Goal: Browse casually: Explore the website without a specific task or goal

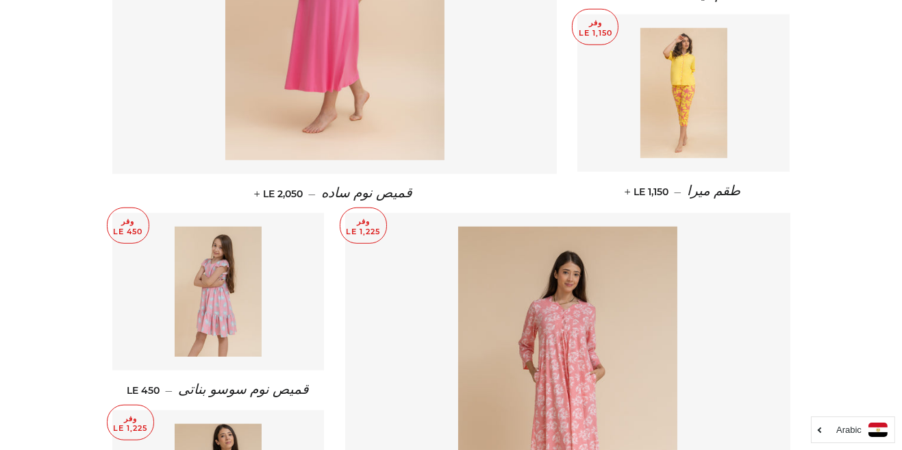
scroll to position [1559, 0]
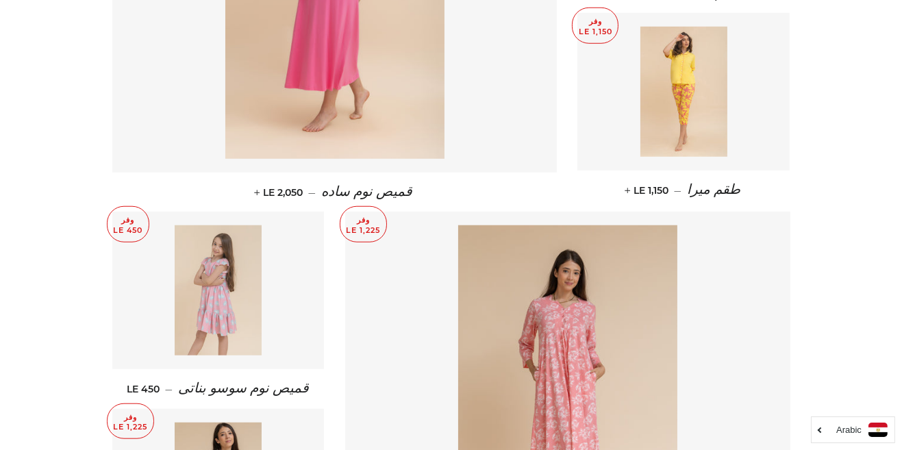
click at [236, 310] on img at bounding box center [218, 290] width 87 height 130
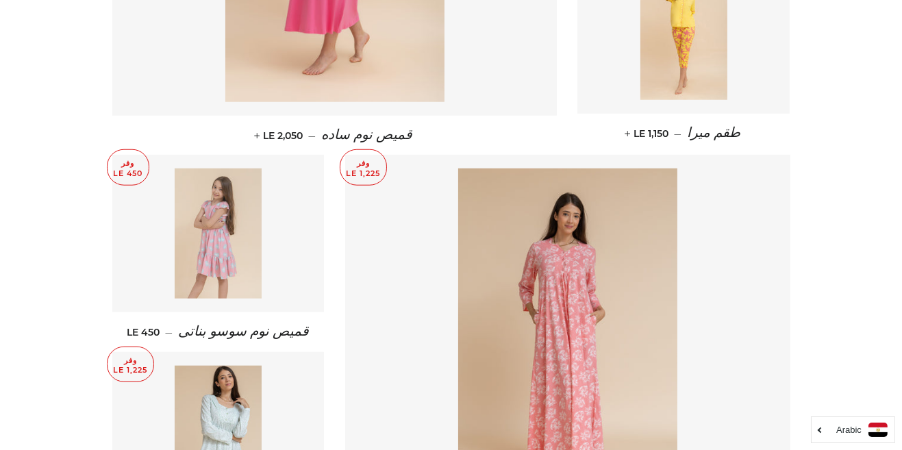
scroll to position [1624, 0]
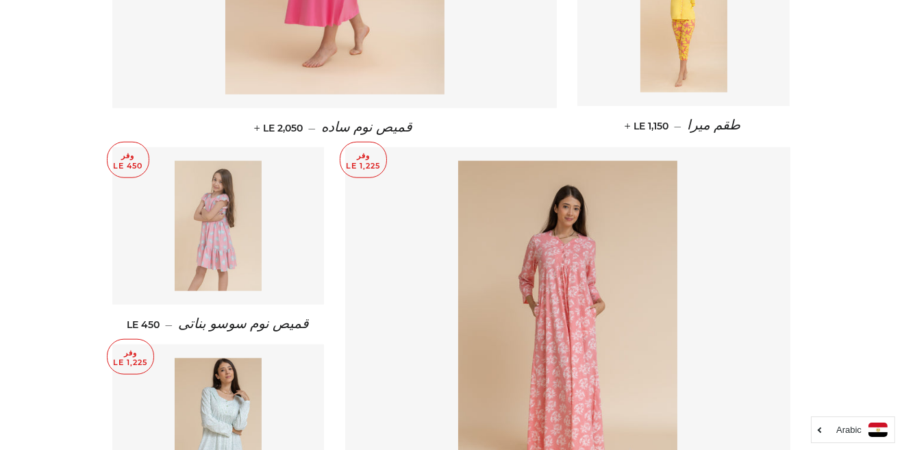
click at [231, 251] on img at bounding box center [218, 226] width 87 height 130
click at [237, 252] on img at bounding box center [218, 226] width 87 height 130
click at [231, 253] on img at bounding box center [218, 226] width 87 height 130
click at [230, 253] on img at bounding box center [218, 226] width 87 height 130
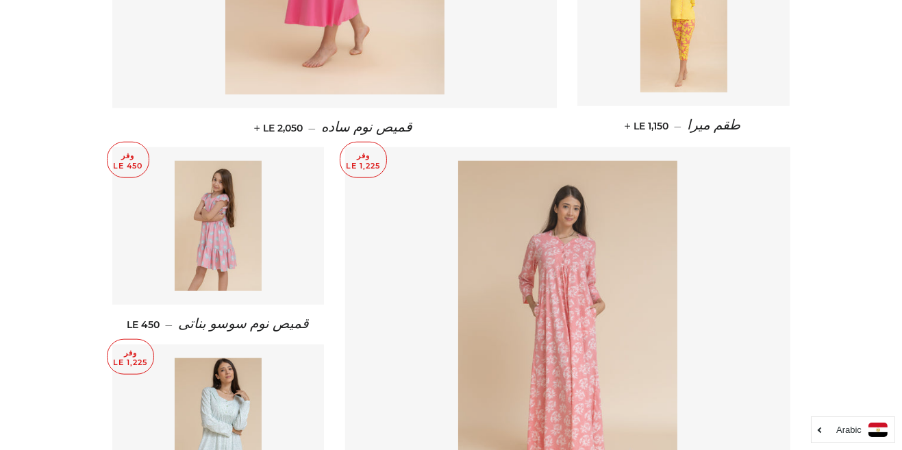
click at [611, 369] on img at bounding box center [567, 325] width 219 height 329
